Goal: Transaction & Acquisition: Purchase product/service

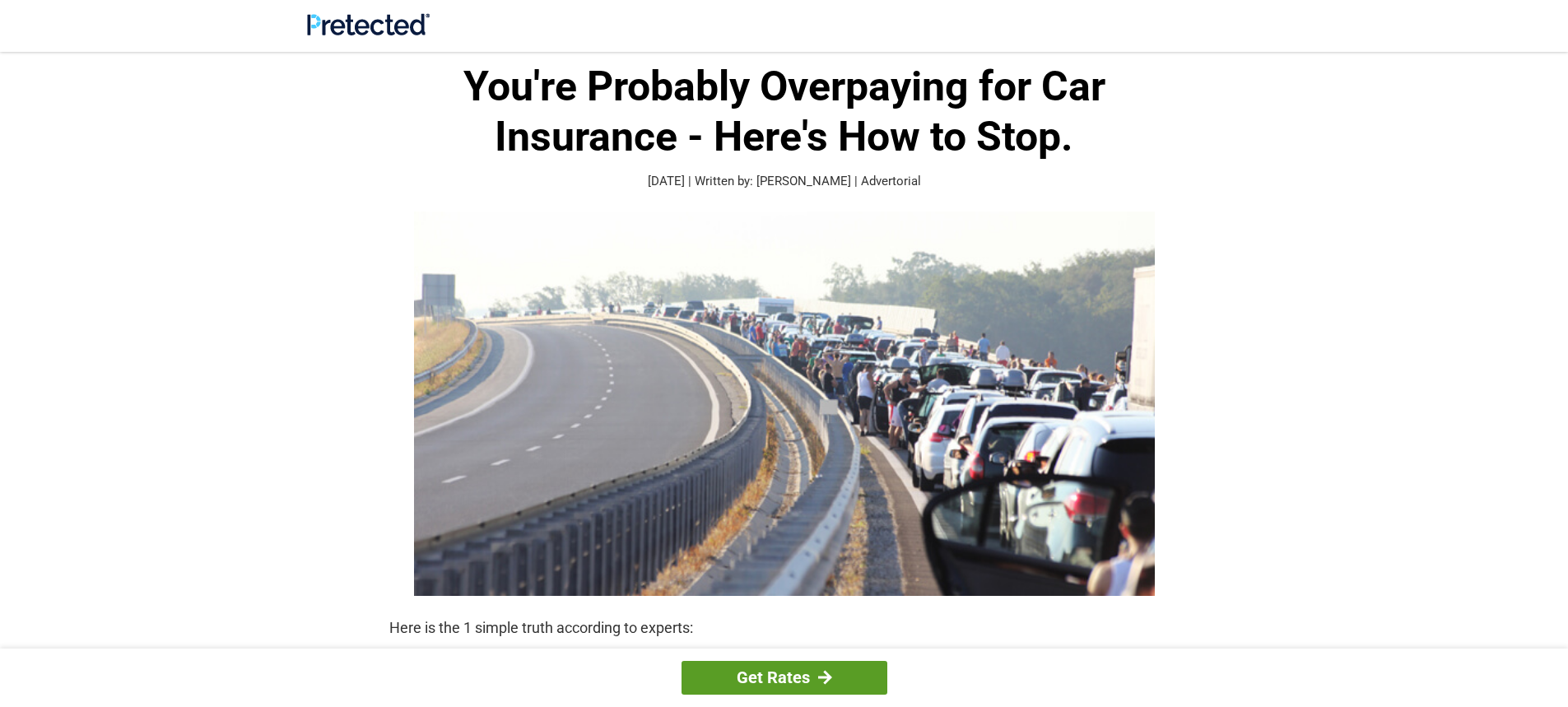
click at [824, 682] on div at bounding box center [825, 677] width 14 height 15
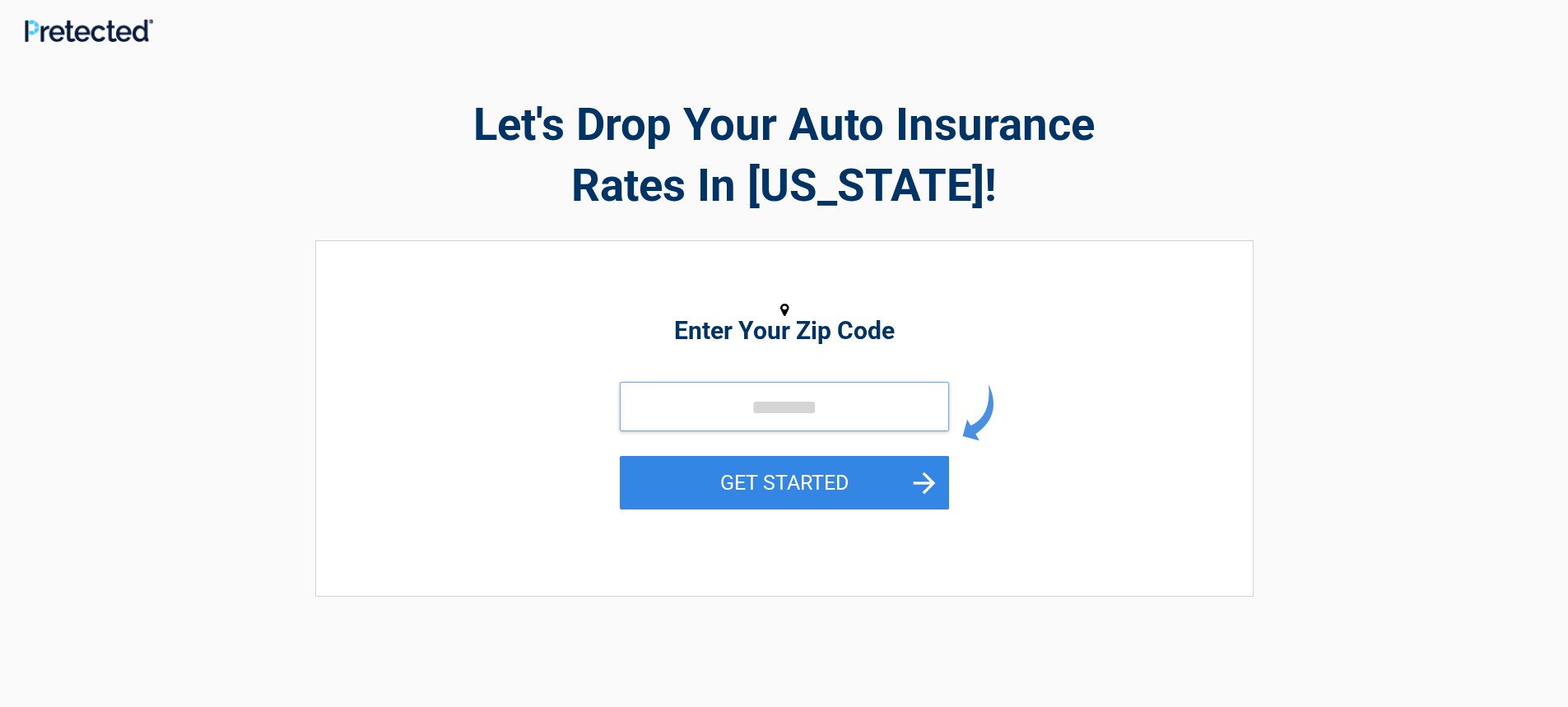
click at [729, 400] on input "tel" at bounding box center [784, 406] width 329 height 49
type input "*****"
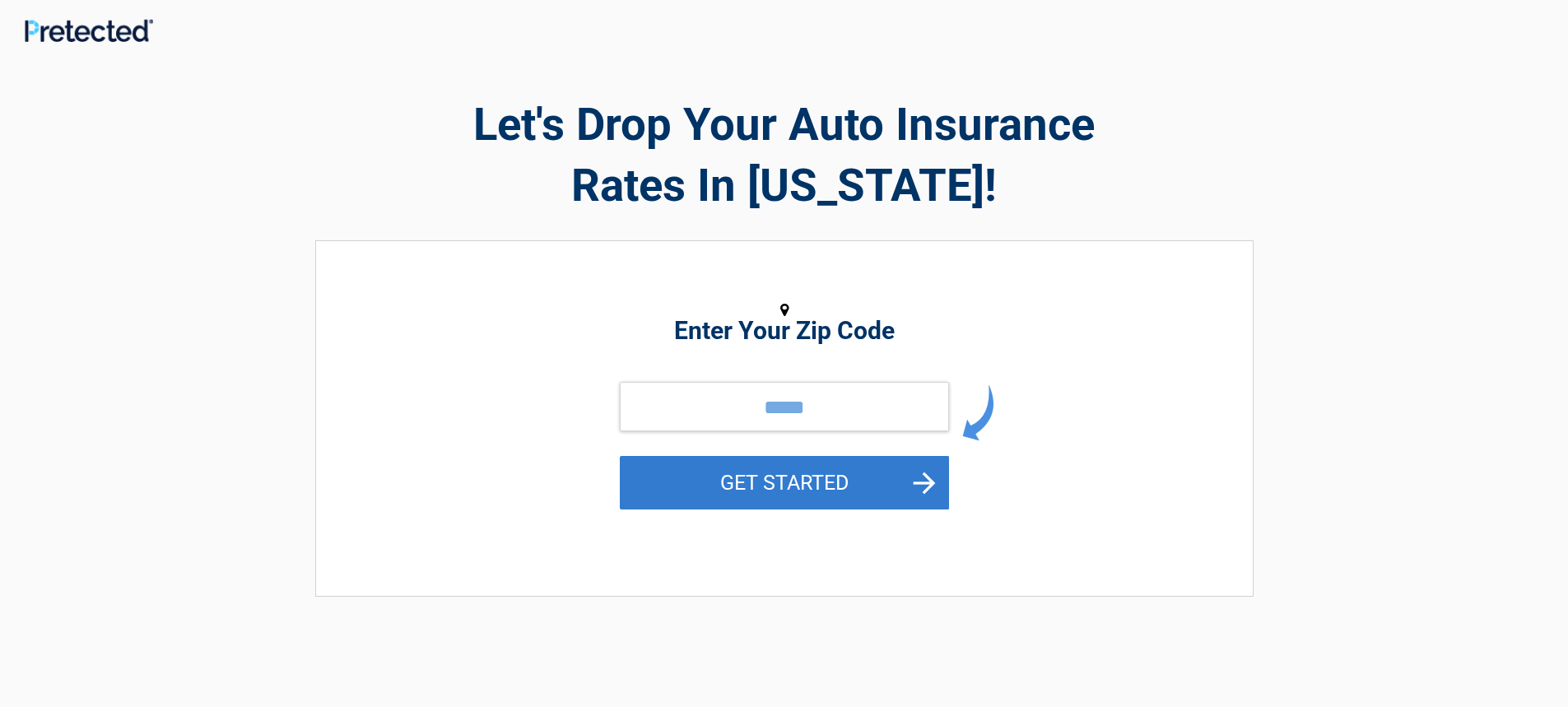
click at [769, 476] on button "GET STARTED" at bounding box center [784, 482] width 329 height 53
